Goal: Task Accomplishment & Management: Manage account settings

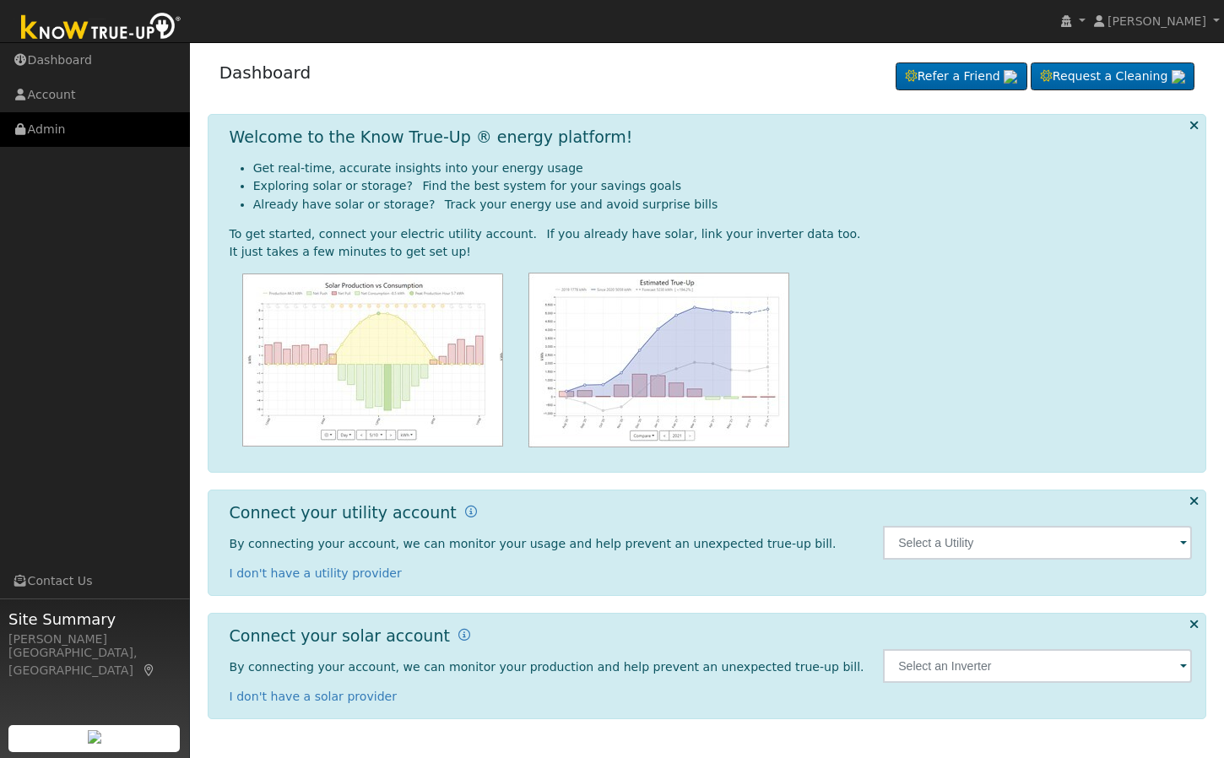
click at [67, 138] on link "Admin" at bounding box center [95, 129] width 190 height 35
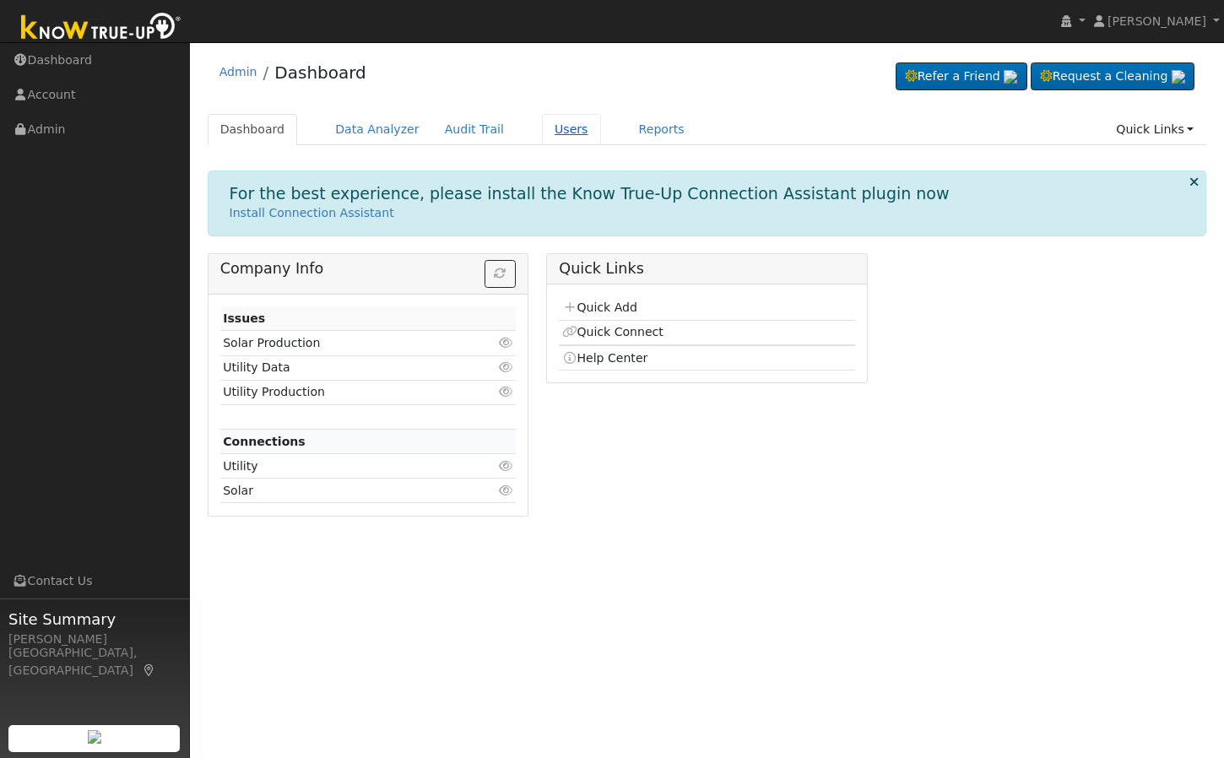
click at [556, 127] on link "Users" at bounding box center [571, 129] width 59 height 31
drag, startPoint x: 539, startPoint y: 126, endPoint x: 562, endPoint y: 200, distance: 78.0
click at [542, 126] on link "Users" at bounding box center [571, 129] width 59 height 31
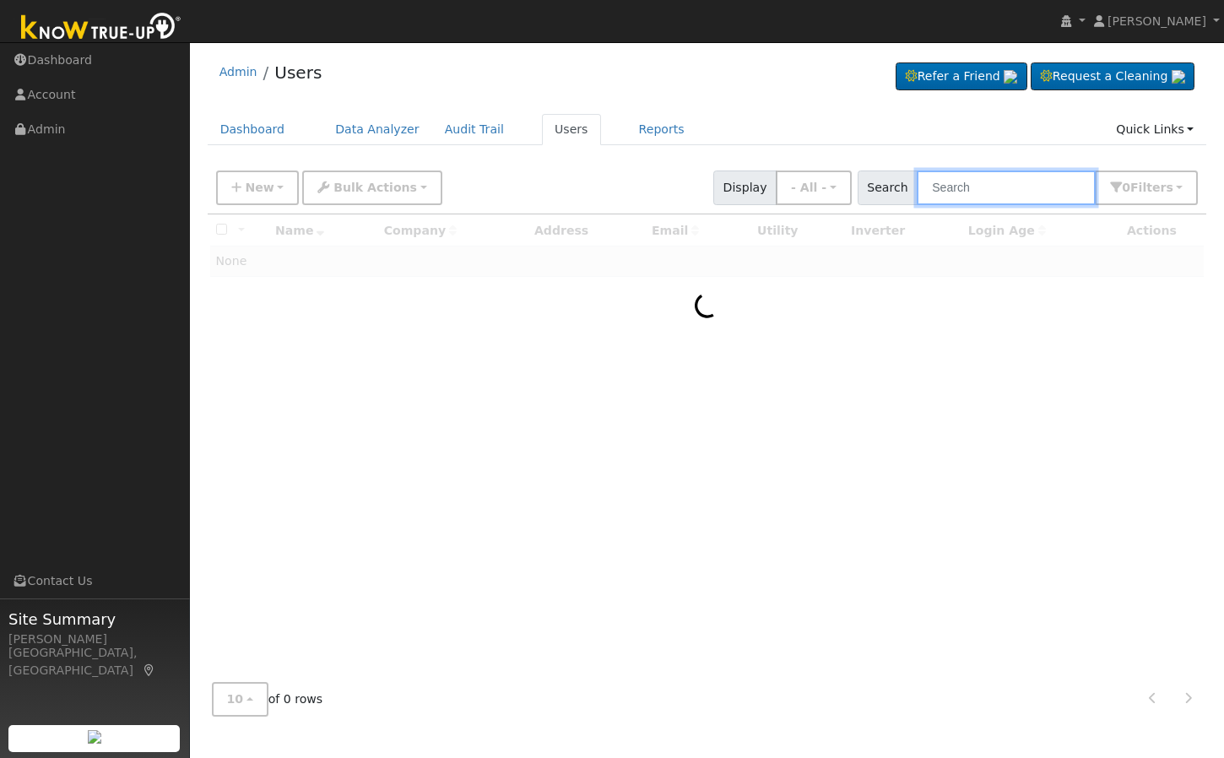
click at [964, 190] on input "text" at bounding box center [1006, 188] width 179 height 35
paste input "[PERSON_NAME]"
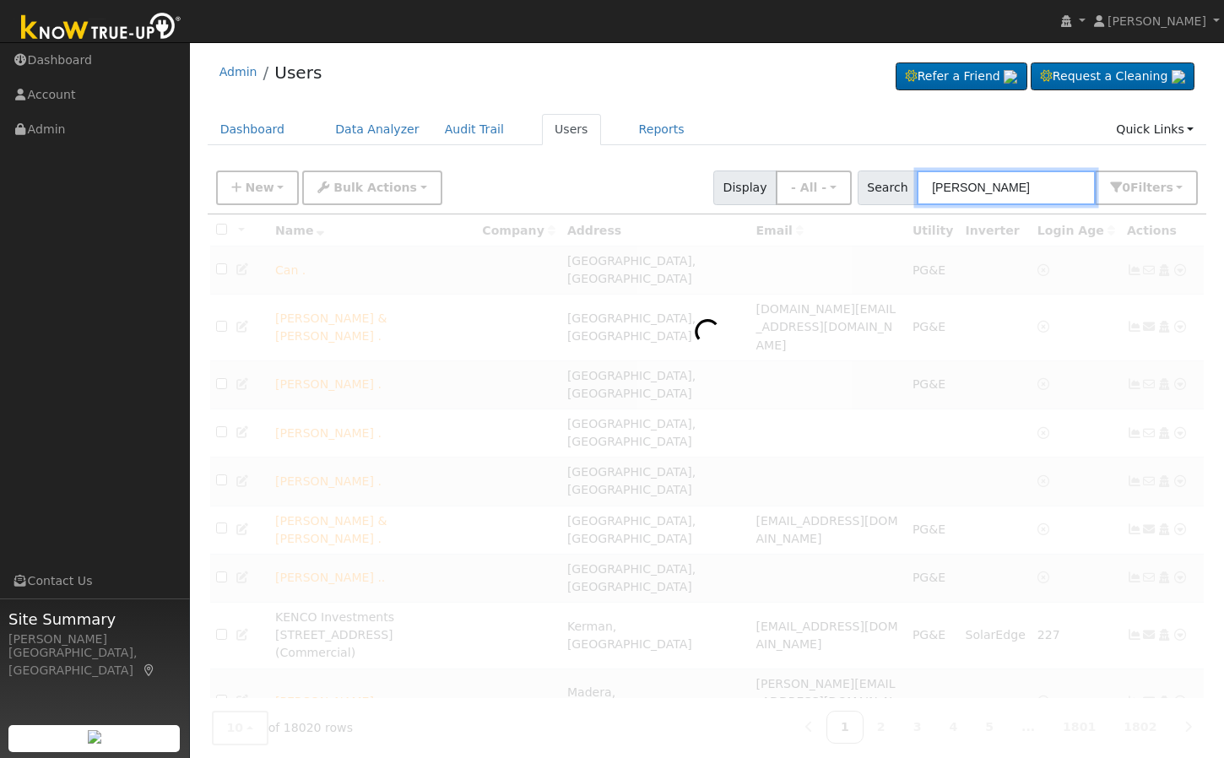
click at [1036, 182] on input "Hernandez" at bounding box center [1006, 188] width 179 height 35
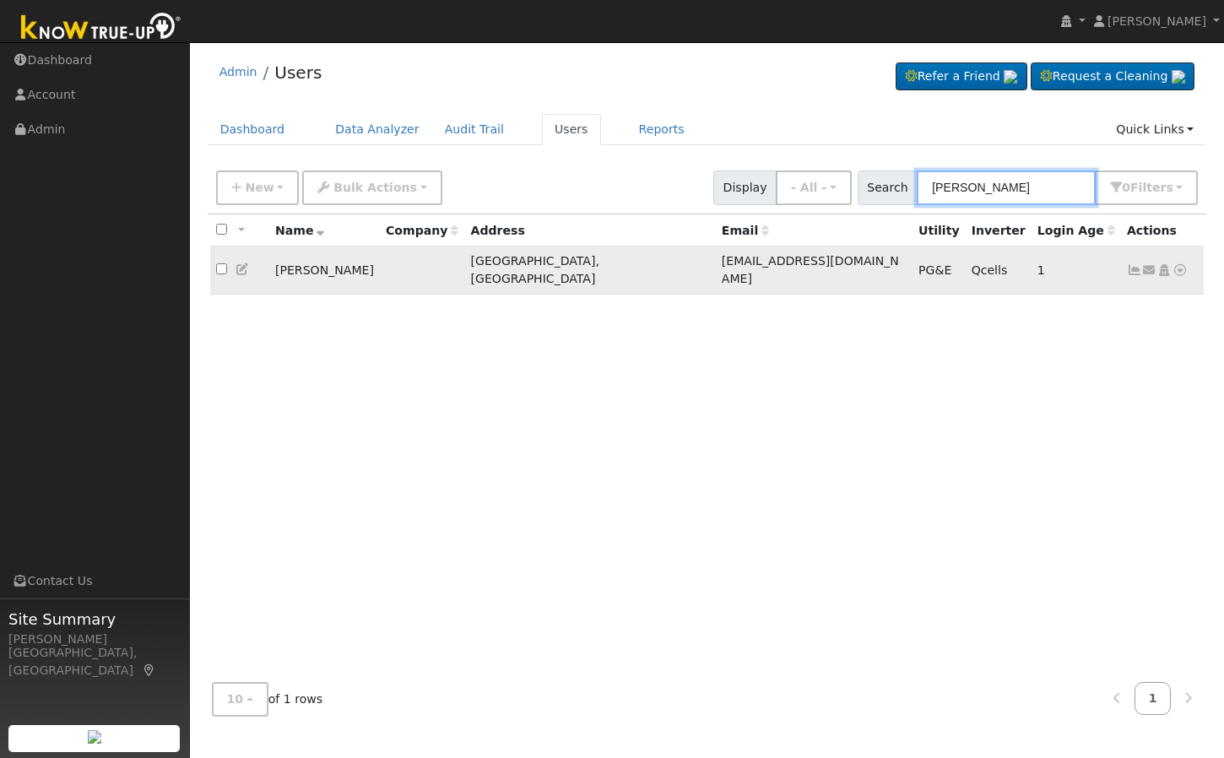
type input "Daniel hernandez"
click at [1167, 264] on icon at bounding box center [1164, 270] width 15 height 12
